Goal: Navigation & Orientation: Find specific page/section

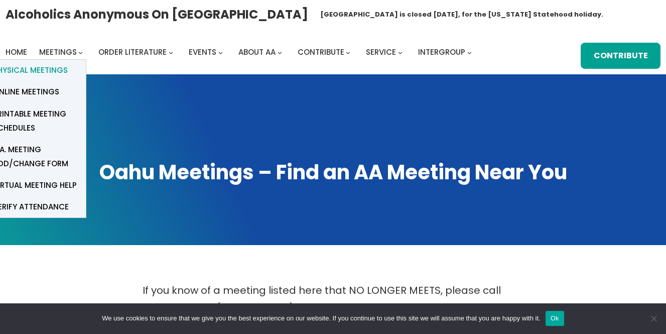
click at [61, 69] on span "Physical Meetings" at bounding box center [30, 70] width 75 height 14
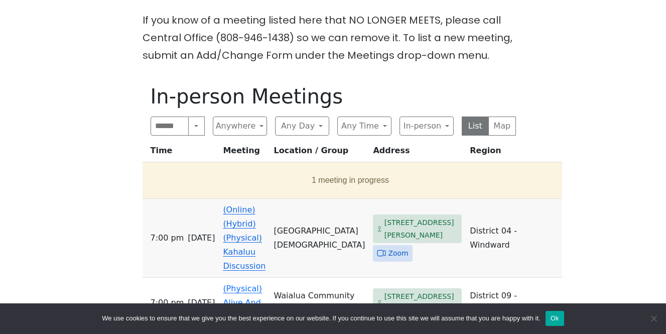
scroll to position [274, 0]
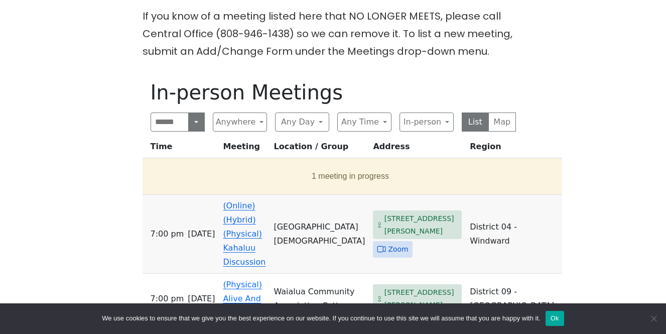
click at [199, 122] on button "Search" at bounding box center [196, 121] width 16 height 19
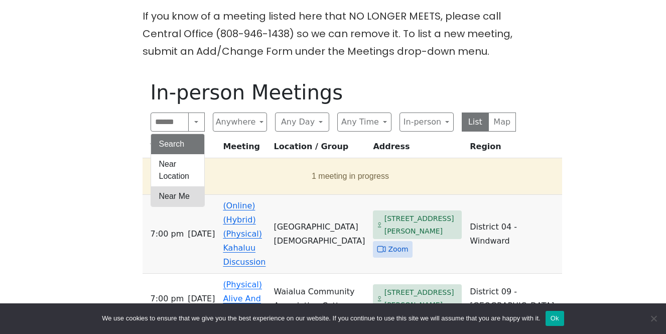
click at [183, 191] on button "Near Me" at bounding box center [177, 196] width 53 height 20
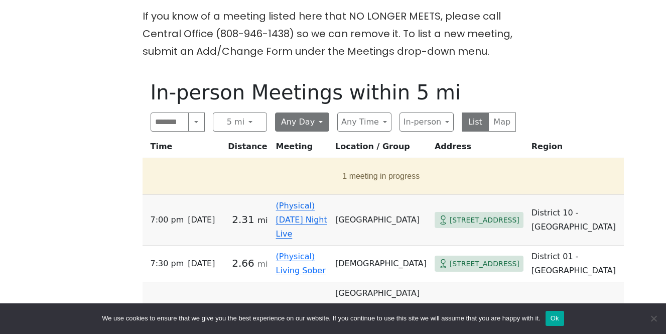
click at [322, 119] on button "Any Day" at bounding box center [302, 121] width 54 height 19
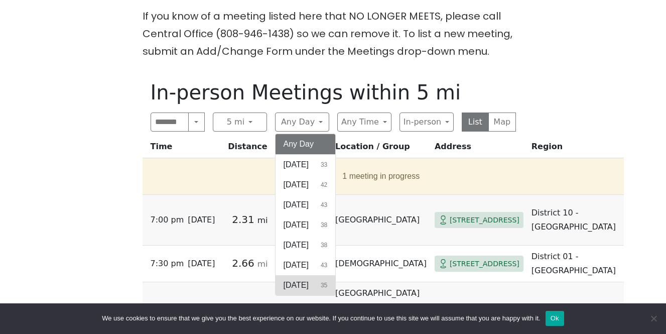
click at [300, 284] on span "[DATE]" at bounding box center [296, 285] width 25 height 12
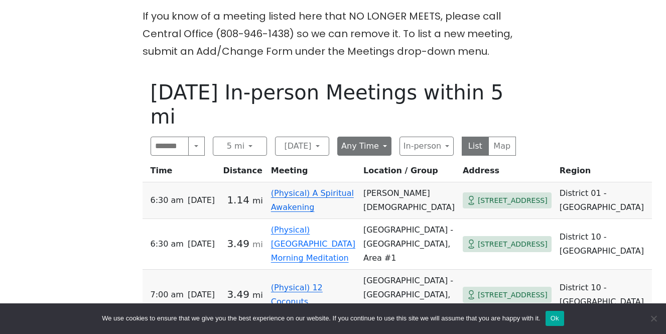
click at [376, 137] on button "Any Time" at bounding box center [364, 146] width 54 height 19
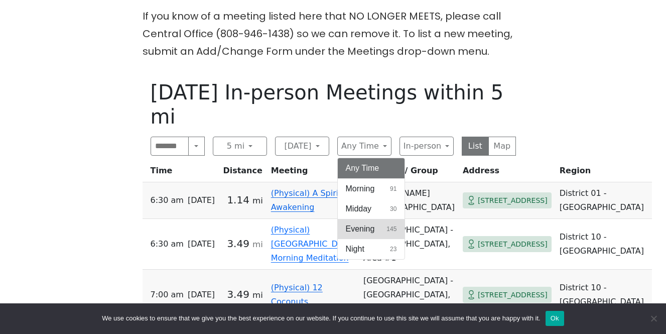
click at [371, 223] on span "Evening" at bounding box center [360, 229] width 29 height 12
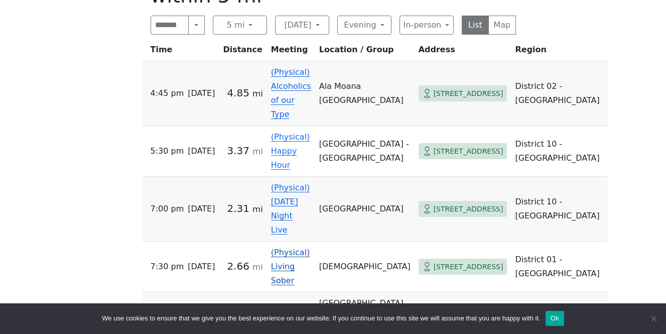
scroll to position [397, 0]
